Goal: Information Seeking & Learning: Learn about a topic

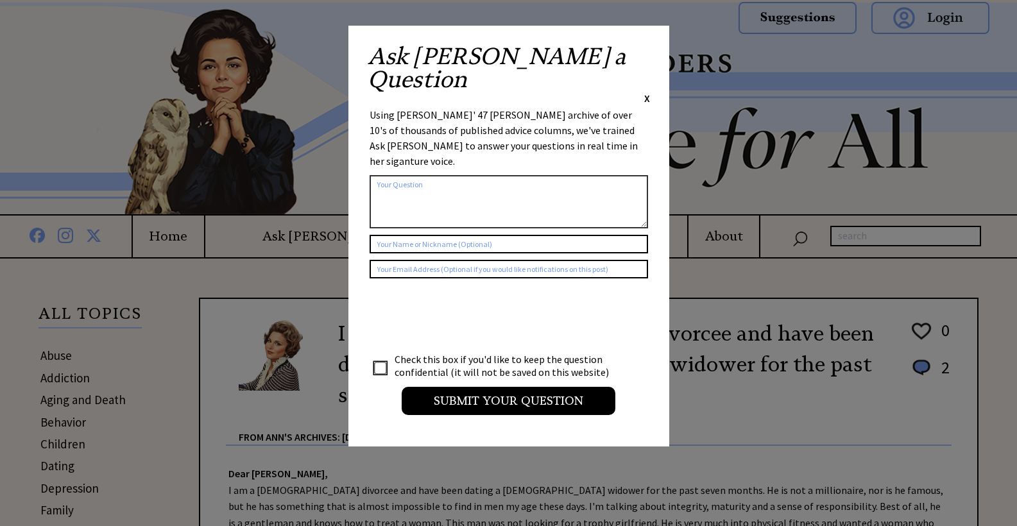
click at [645, 92] on span "X" at bounding box center [647, 98] width 6 height 13
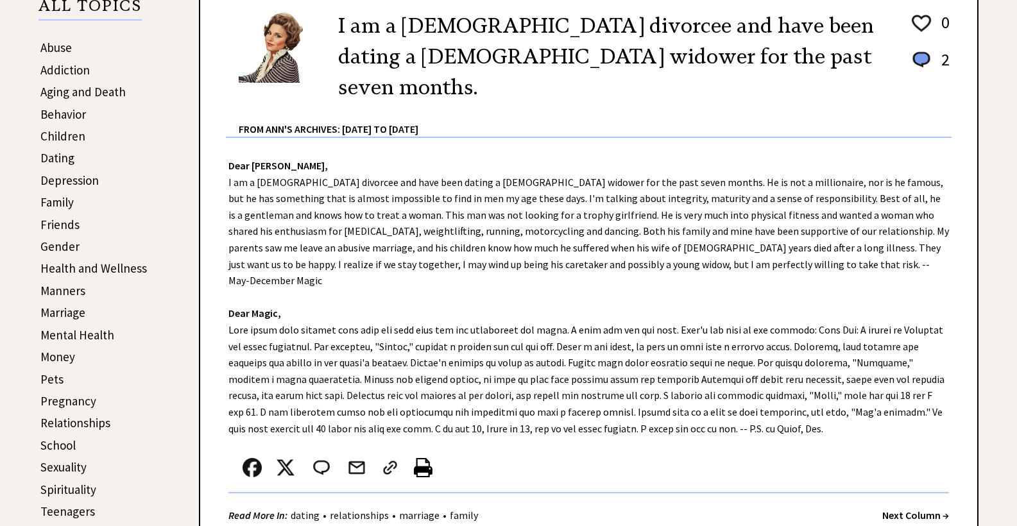
scroll to position [308, 0]
click at [59, 352] on link "Money" at bounding box center [57, 356] width 35 height 15
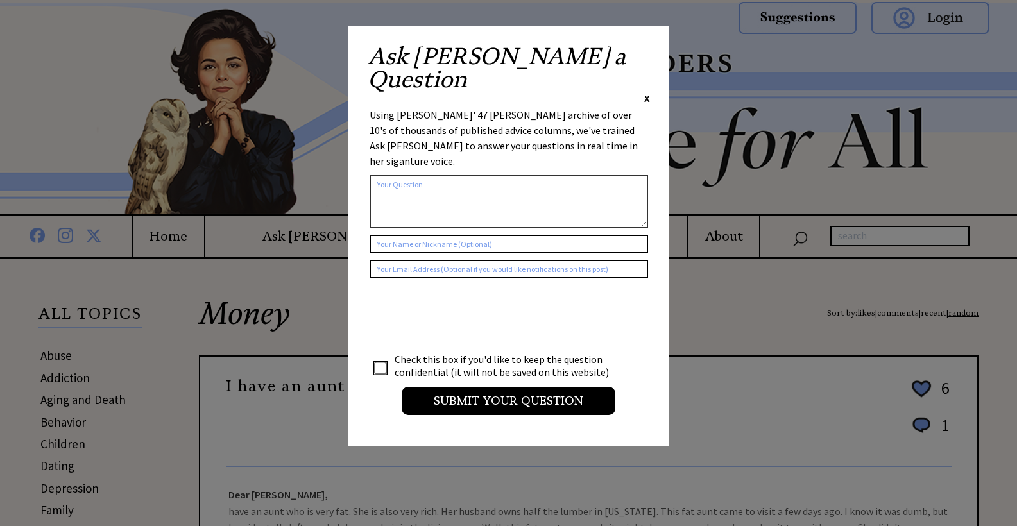
click at [648, 92] on span "X" at bounding box center [647, 98] width 6 height 13
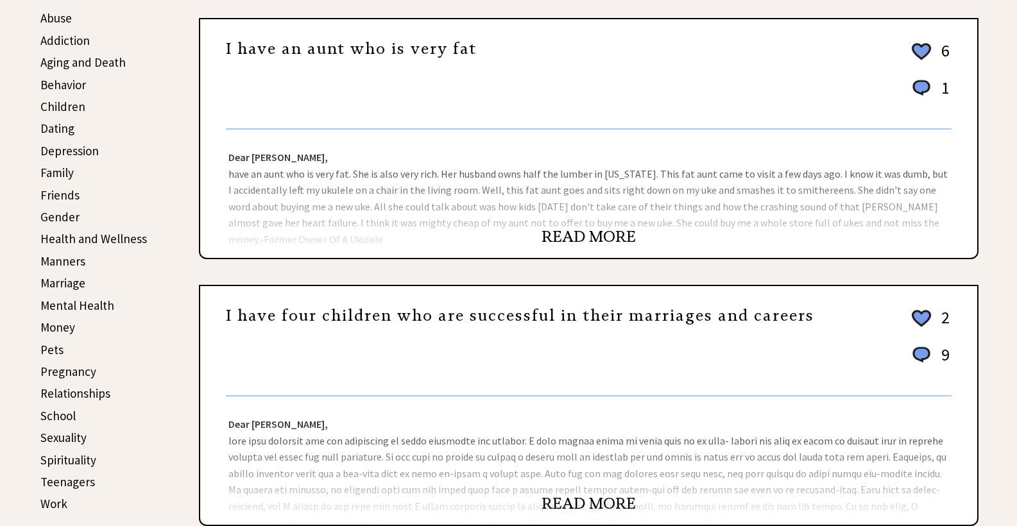
scroll to position [338, 0]
click at [576, 232] on link "READ MORE" at bounding box center [588, 235] width 94 height 19
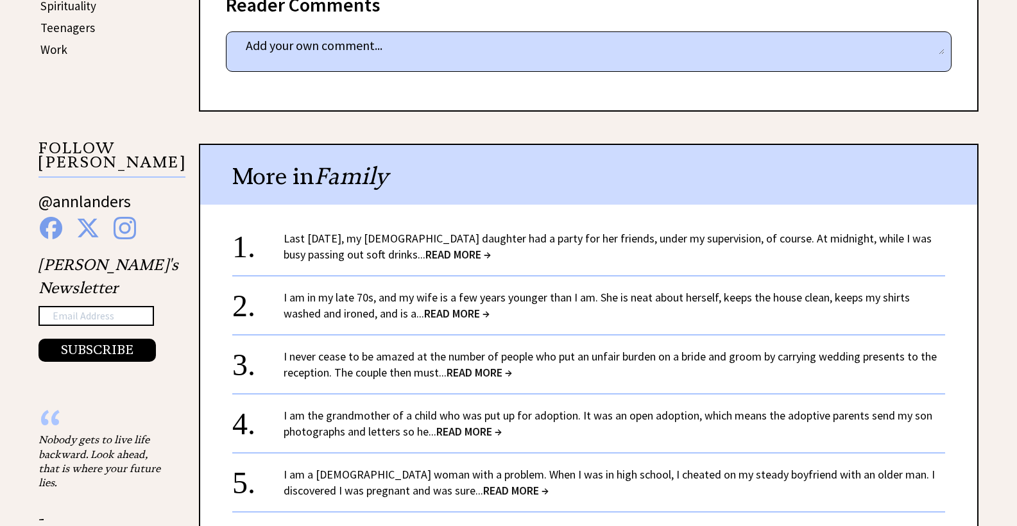
scroll to position [792, 0]
click at [435, 249] on span "READ MORE →" at bounding box center [457, 253] width 65 height 15
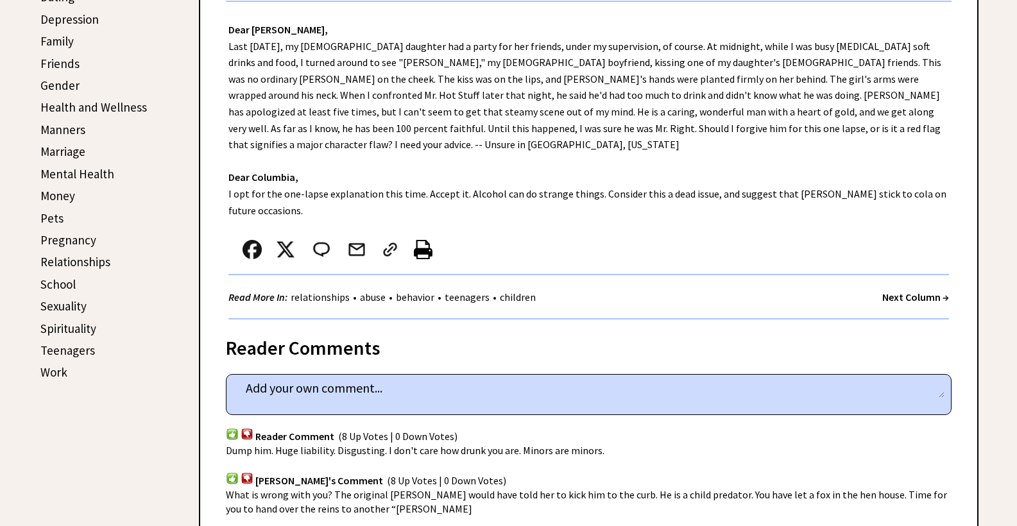
scroll to position [471, 0]
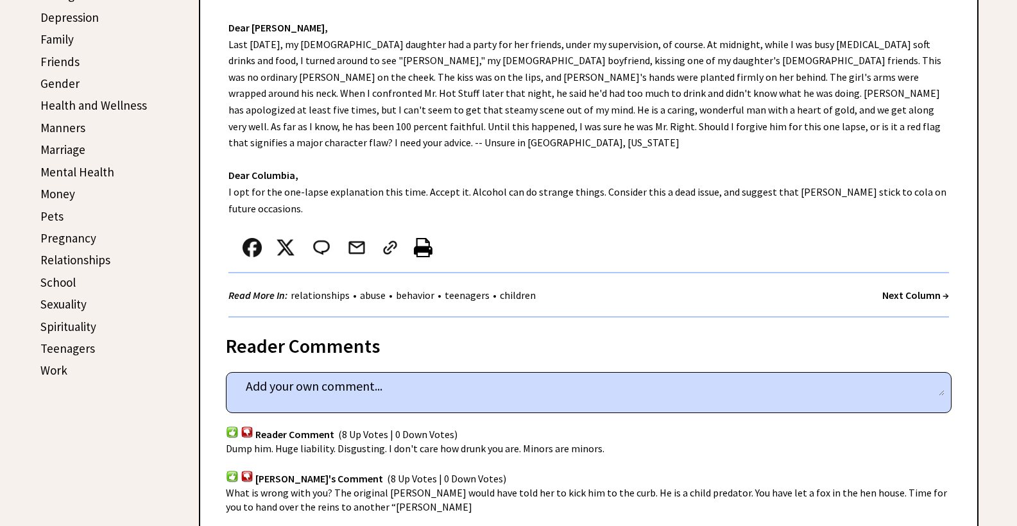
click at [63, 299] on link "Sexuality" at bounding box center [63, 303] width 46 height 15
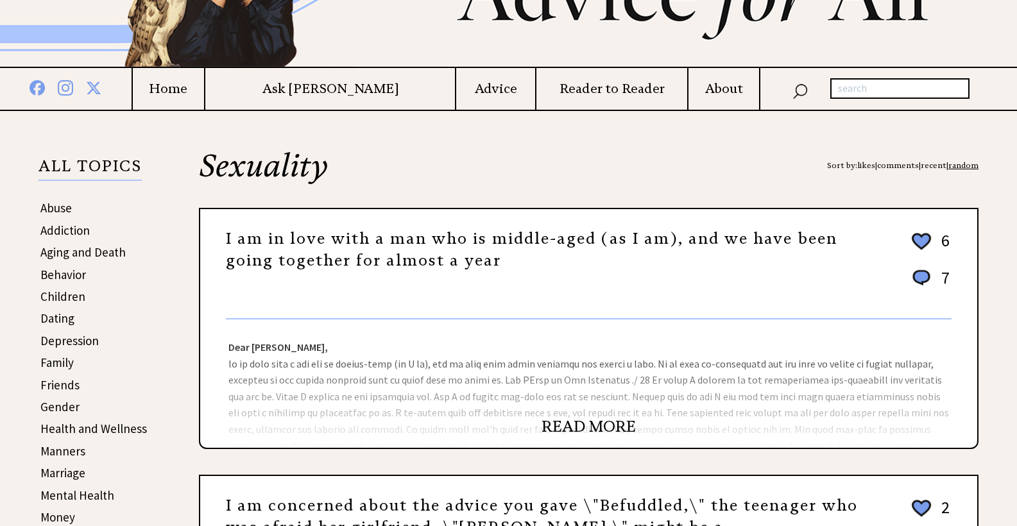
scroll to position [153, 0]
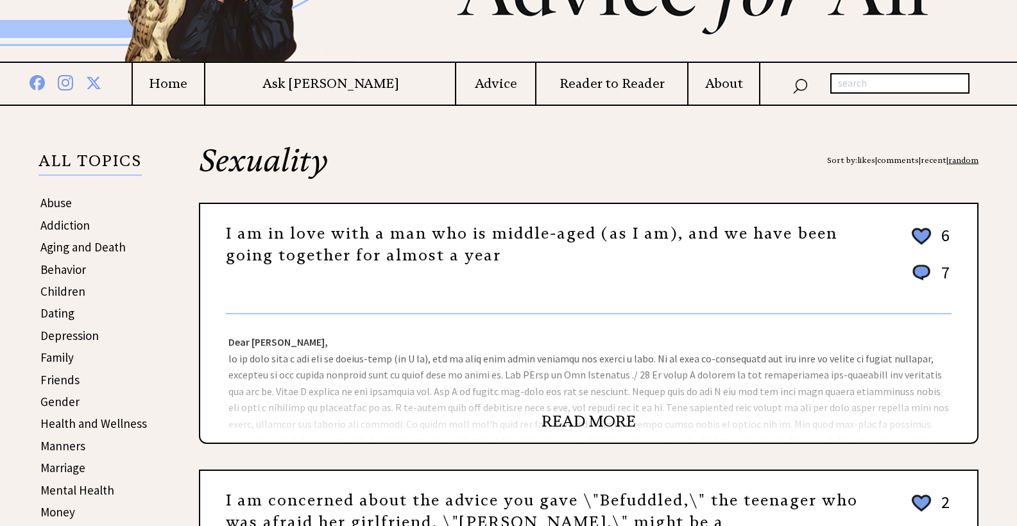
click at [573, 420] on link "READ MORE" at bounding box center [588, 421] width 94 height 19
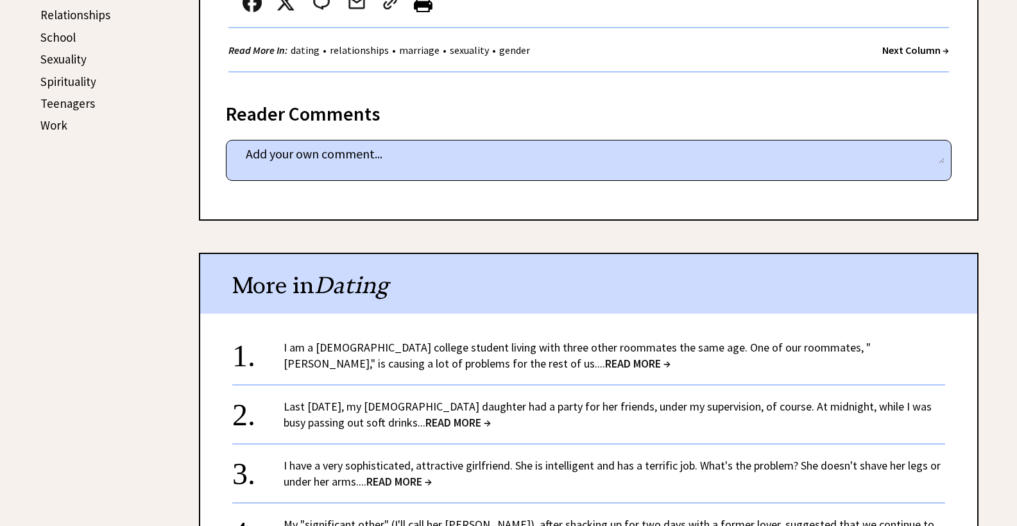
scroll to position [717, 0]
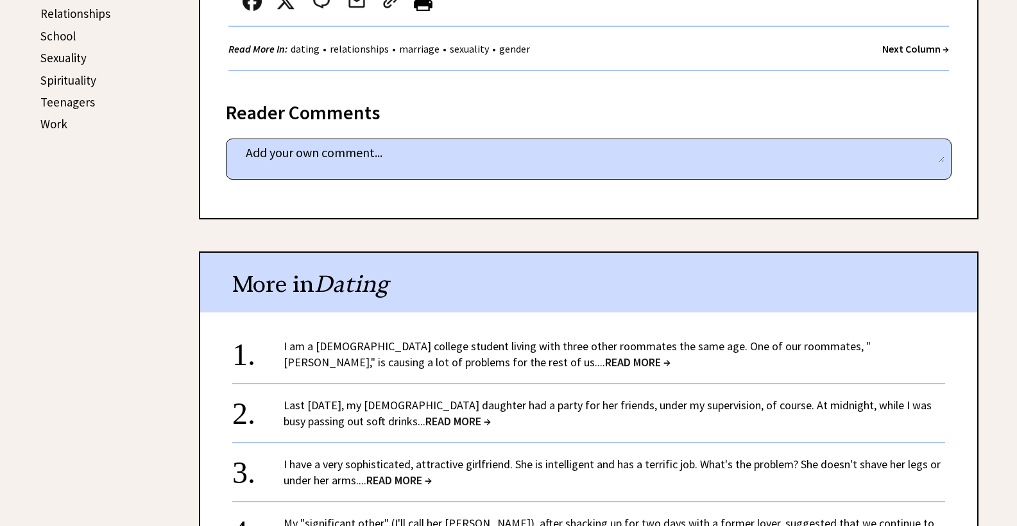
click at [605, 355] on span "READ MORE →" at bounding box center [637, 362] width 65 height 15
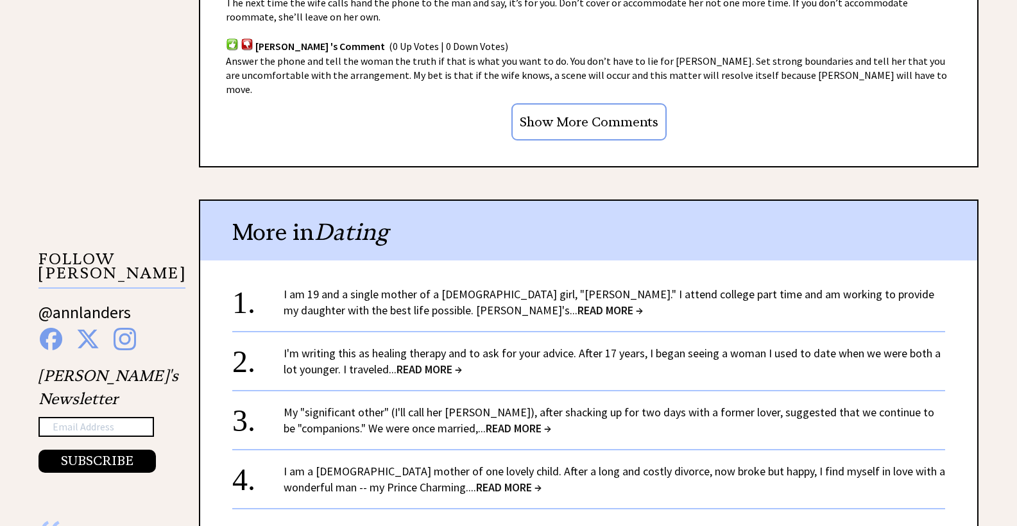
scroll to position [1079, 0]
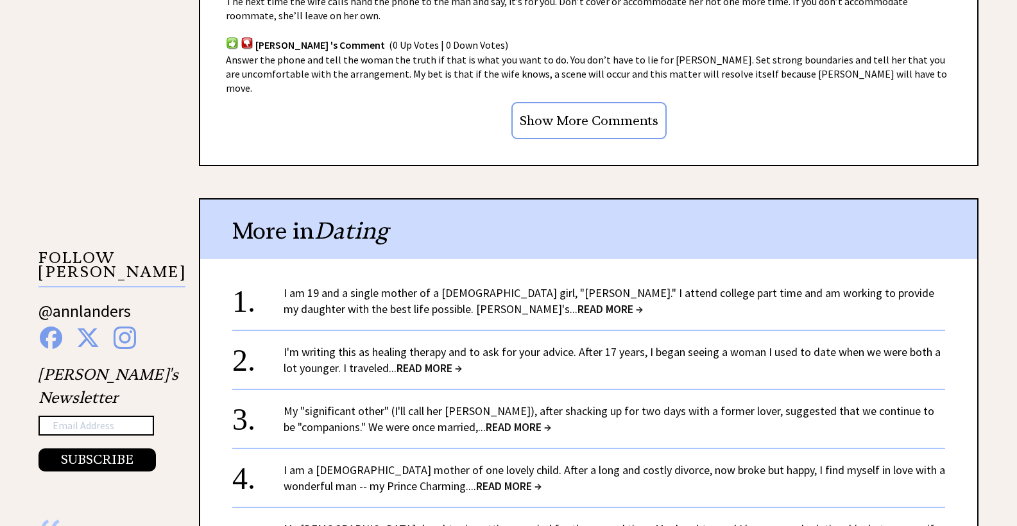
click at [577, 301] on span "READ MORE →" at bounding box center [609, 308] width 65 height 15
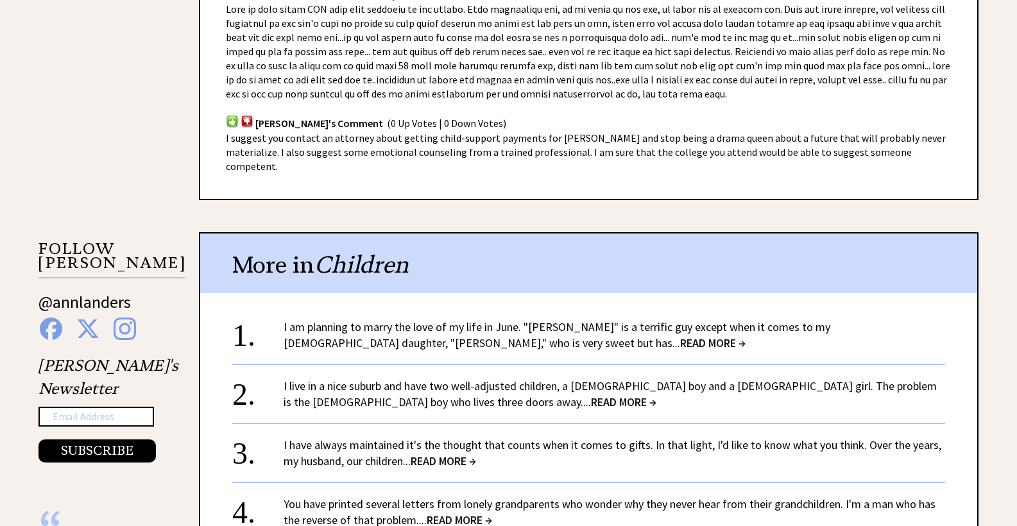
scroll to position [1090, 0]
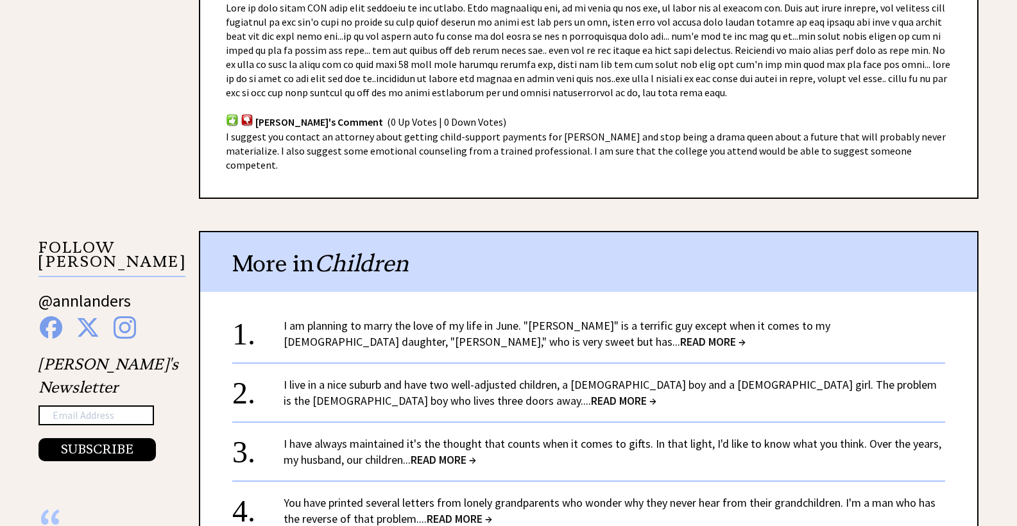
click at [680, 334] on span "READ MORE →" at bounding box center [712, 341] width 65 height 15
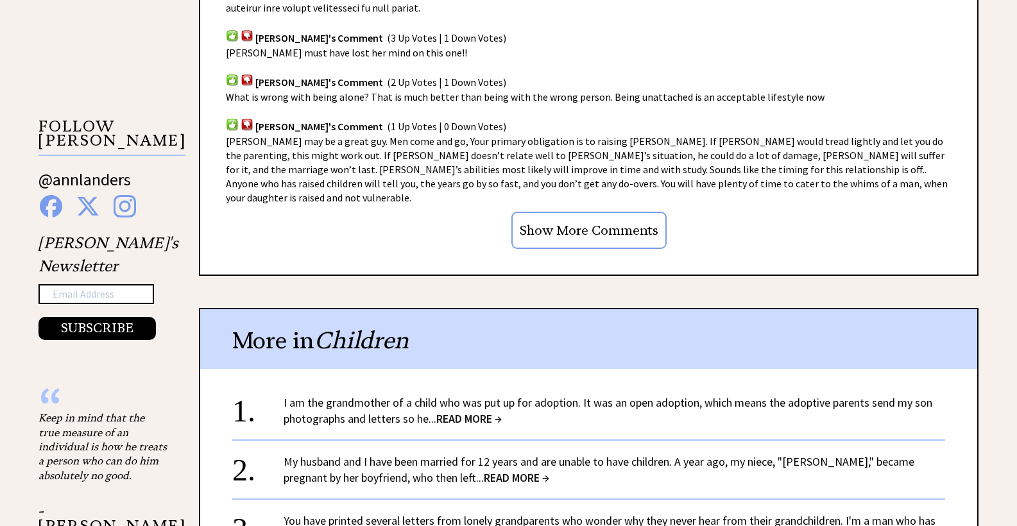
scroll to position [1084, 0]
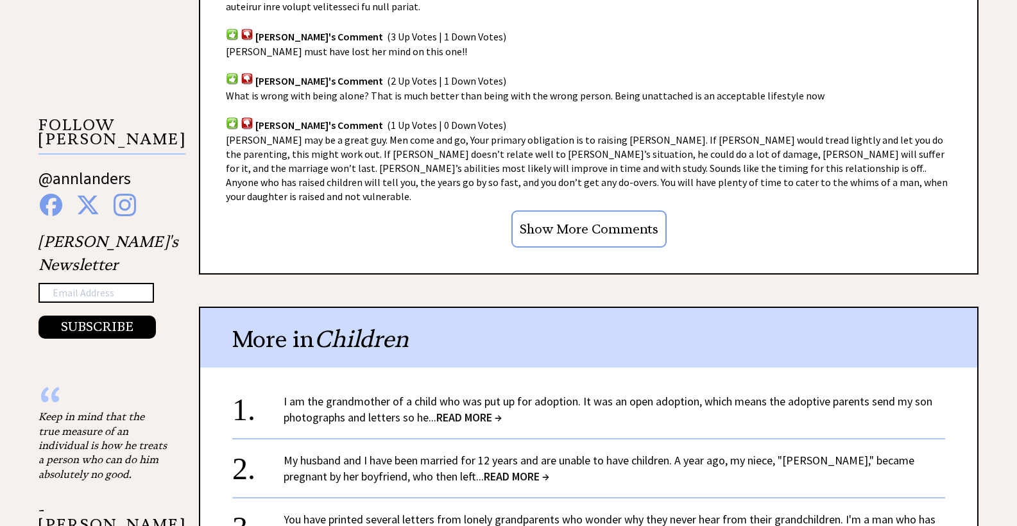
click at [475, 410] on span "READ MORE →" at bounding box center [468, 417] width 65 height 15
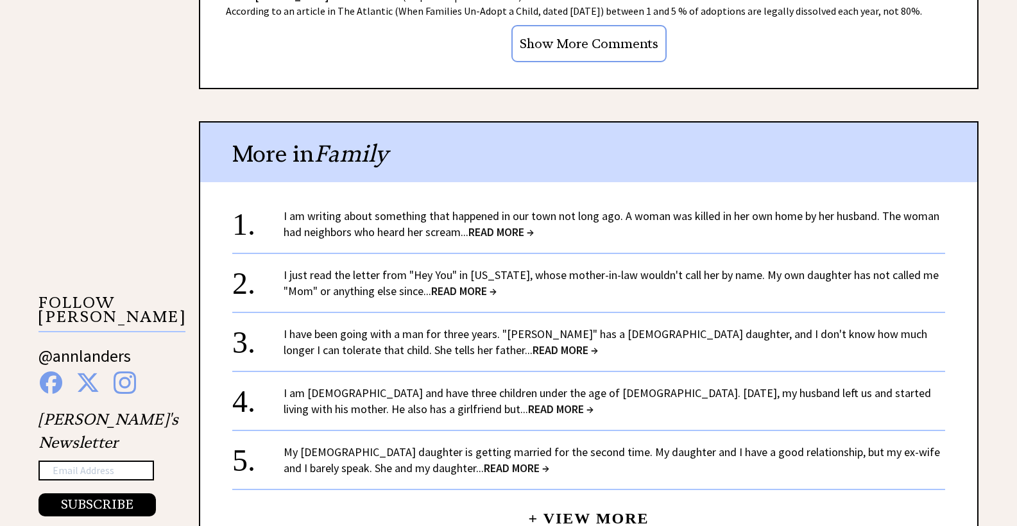
scroll to position [1132, 0]
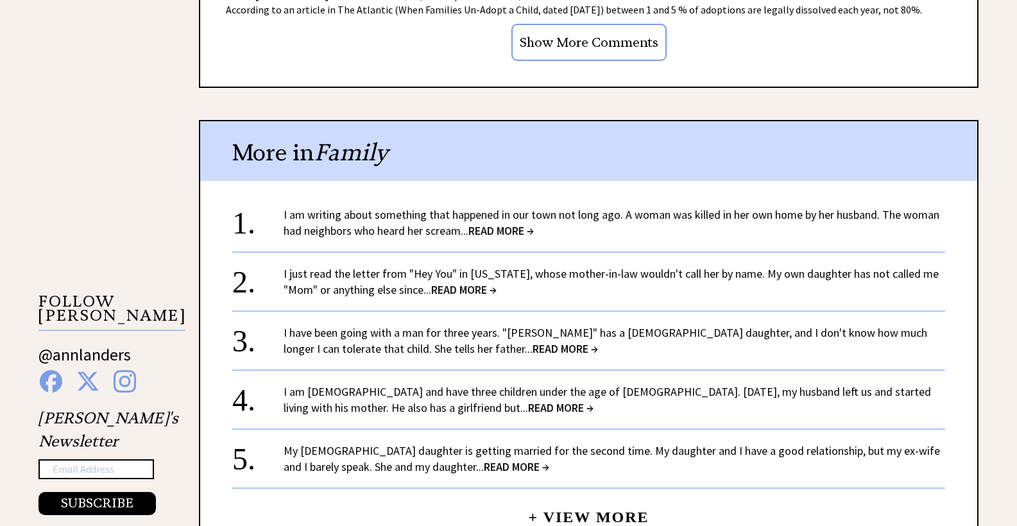
click at [503, 223] on span "READ MORE →" at bounding box center [500, 230] width 65 height 15
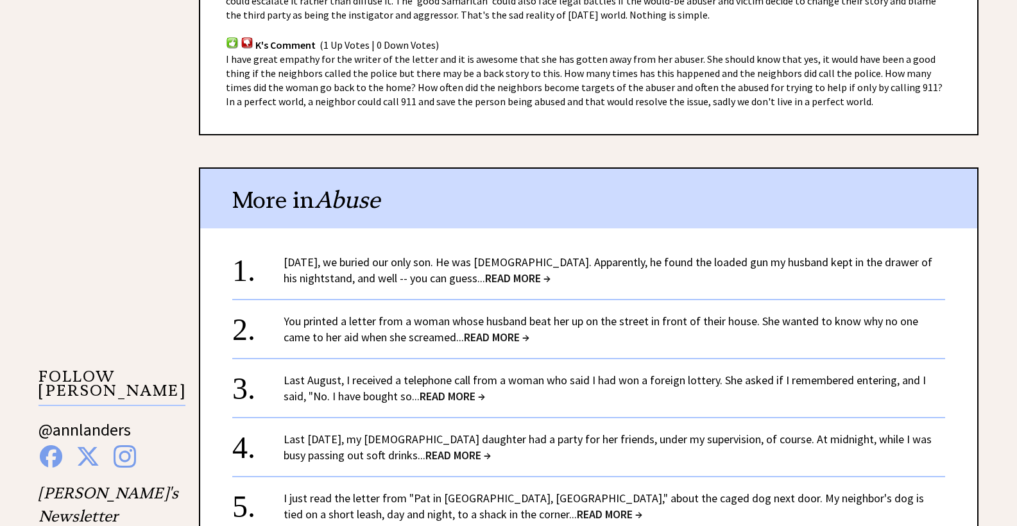
scroll to position [962, 0]
click at [505, 270] on span "READ MORE →" at bounding box center [517, 276] width 65 height 15
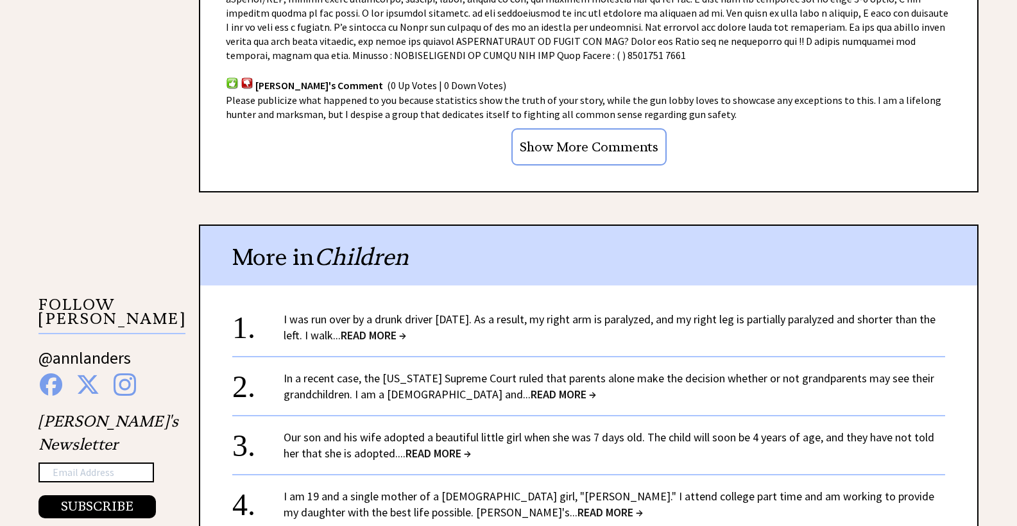
scroll to position [1129, 0]
click at [402, 327] on span "READ MORE →" at bounding box center [373, 334] width 65 height 15
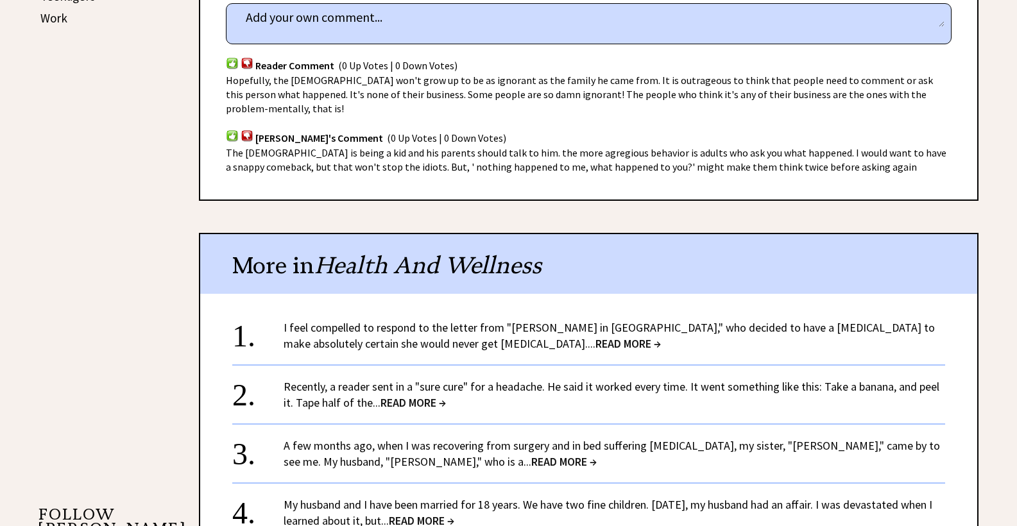
scroll to position [833, 0]
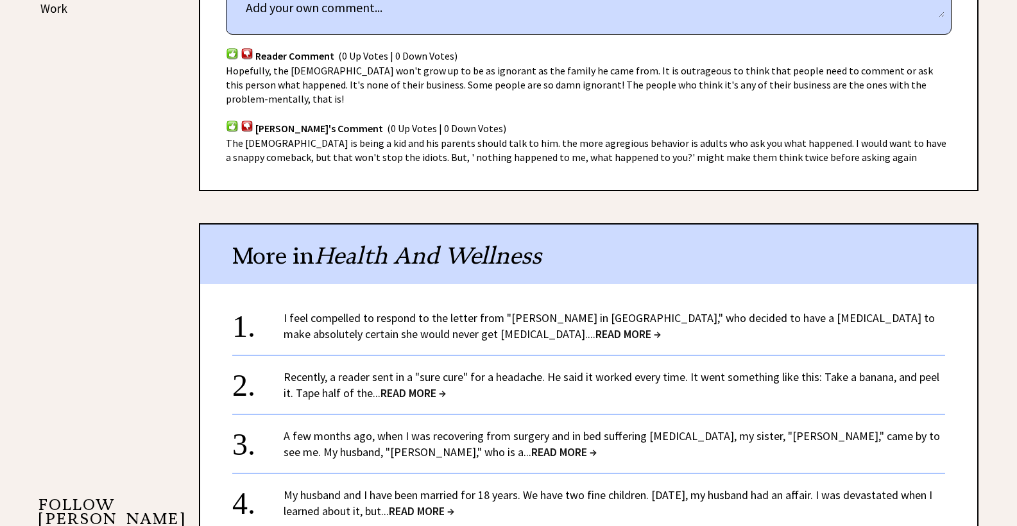
click at [595, 326] on span "READ MORE →" at bounding box center [627, 333] width 65 height 15
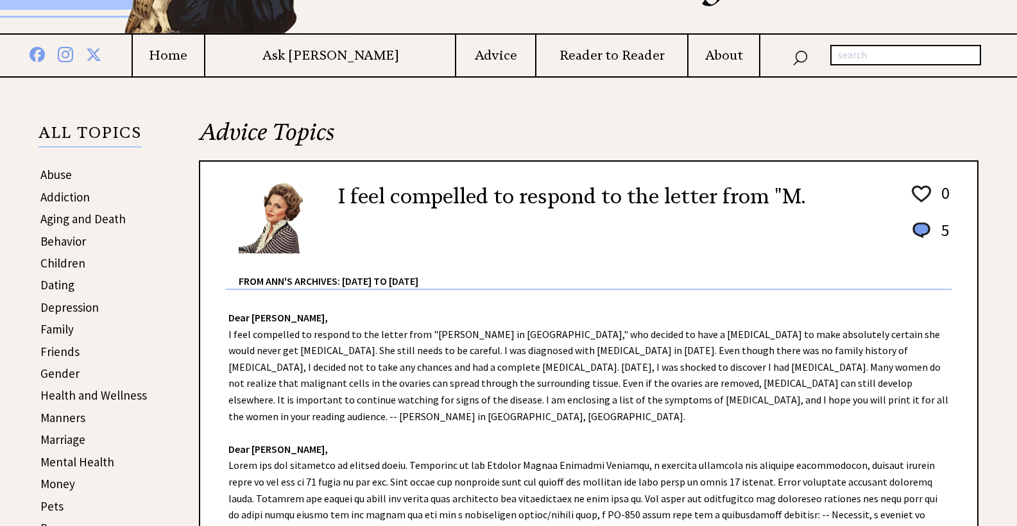
scroll to position [194, 0]
